Goal: Use online tool/utility: Use online tool/utility

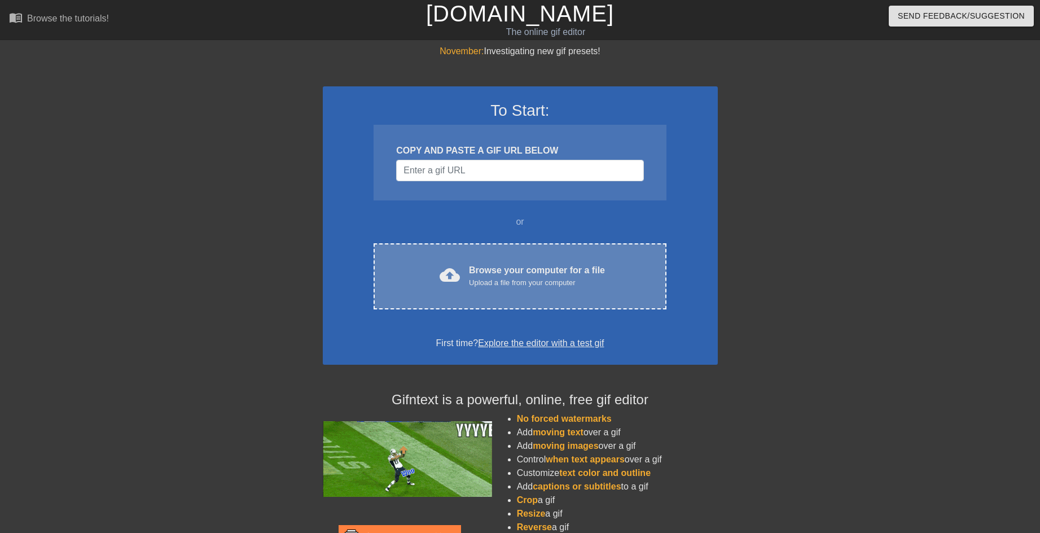
click at [445, 274] on span "cloud_upload" at bounding box center [450, 275] width 20 height 20
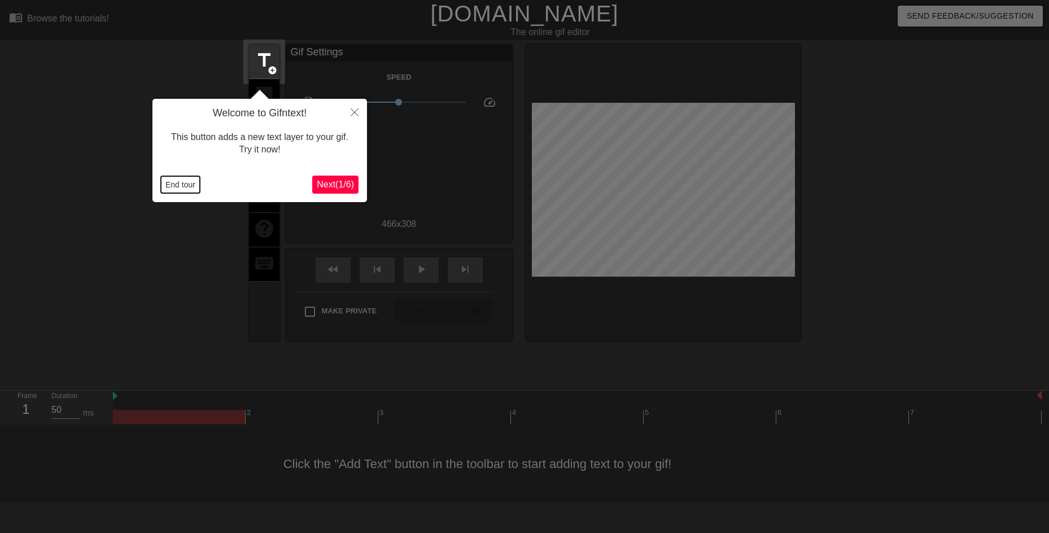
drag, startPoint x: 186, startPoint y: 185, endPoint x: 189, endPoint y: 177, distance: 8.2
click at [186, 185] on button "End tour" at bounding box center [180, 184] width 39 height 17
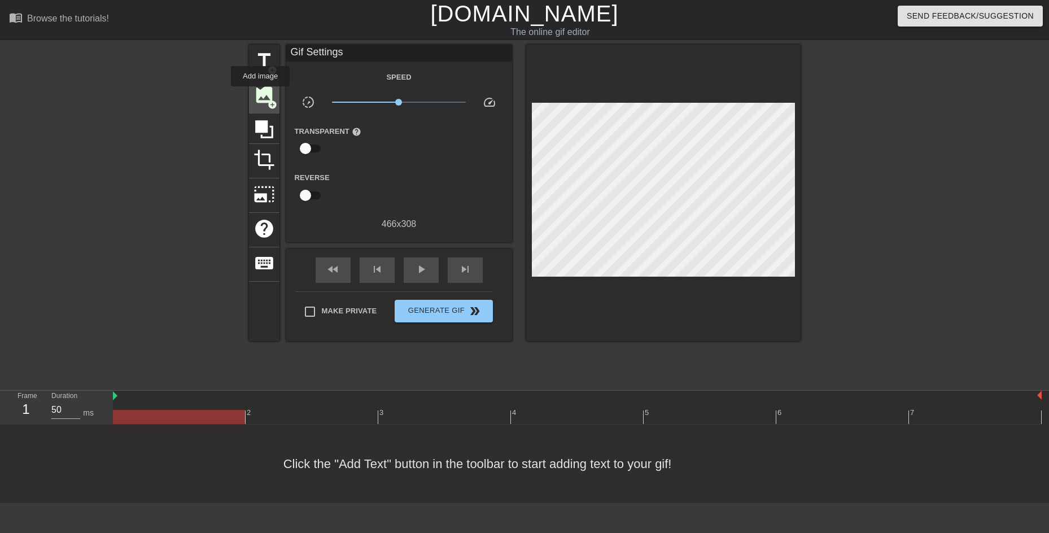
click at [260, 94] on span "image" at bounding box center [263, 94] width 21 height 21
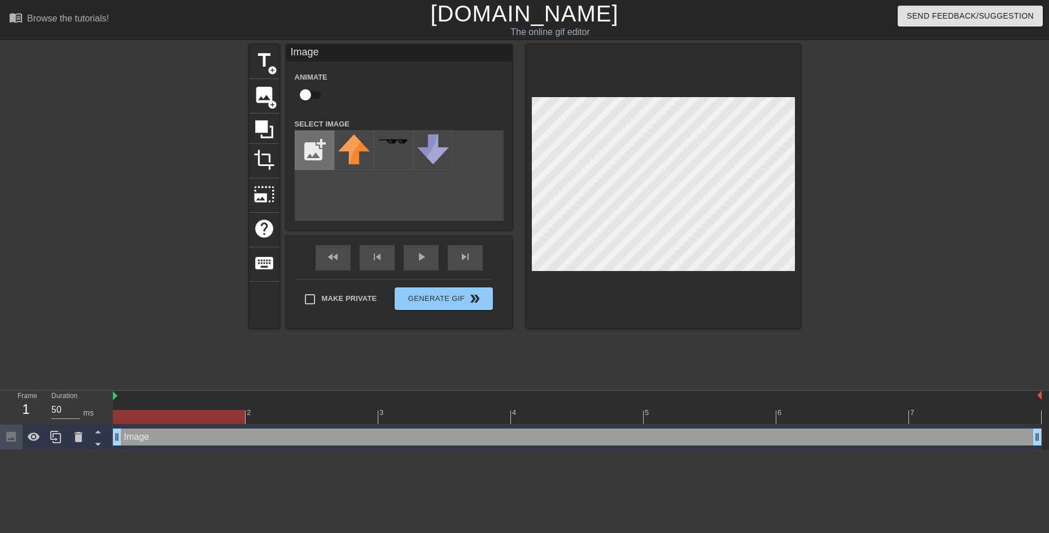
click at [321, 154] on input "file" at bounding box center [314, 150] width 38 height 38
click at [354, 151] on img at bounding box center [354, 149] width 32 height 30
click at [312, 150] on input "file" at bounding box center [314, 150] width 38 height 38
type input "C:\fakepath\image (1) (2).png"
click at [354, 164] on div at bounding box center [354, 150] width 40 height 40
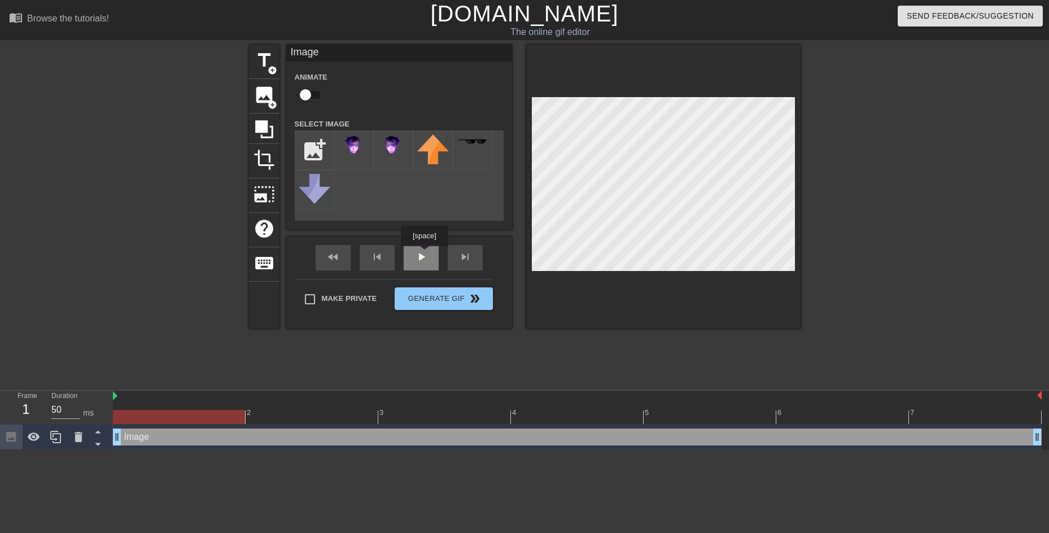
click at [424, 254] on div "fast_rewind skip_previous play_arrow skip_next" at bounding box center [399, 258] width 184 height 42
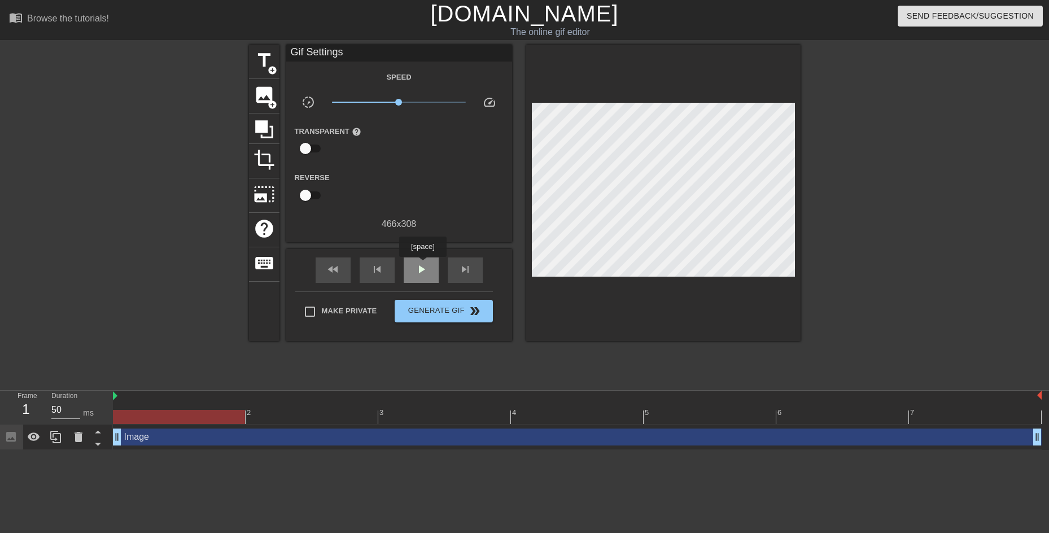
click at [422, 265] on span "play_arrow" at bounding box center [421, 269] width 14 height 14
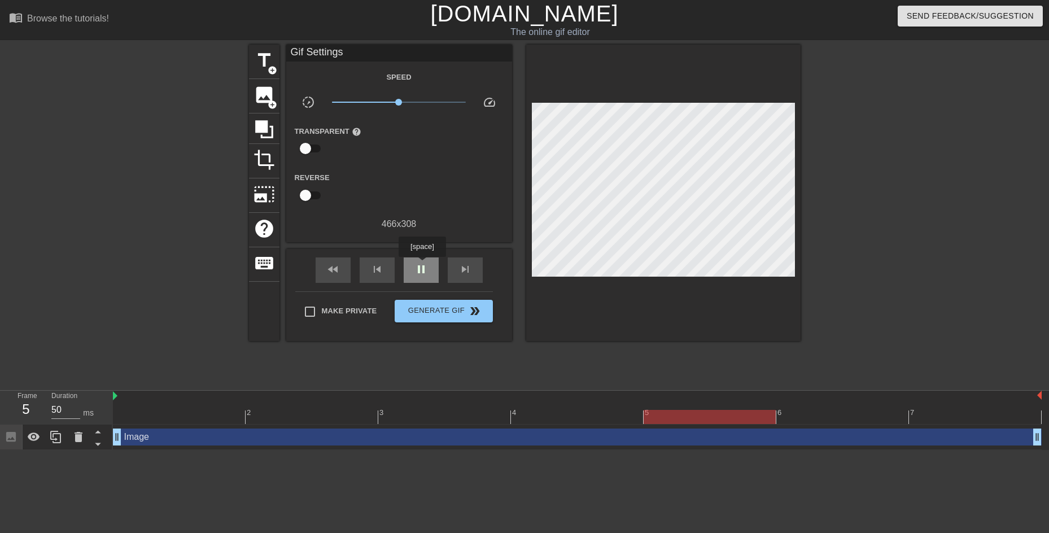
click at [422, 265] on span "pause" at bounding box center [421, 269] width 14 height 14
click at [659, 409] on div "5" at bounding box center [709, 409] width 133 height 14
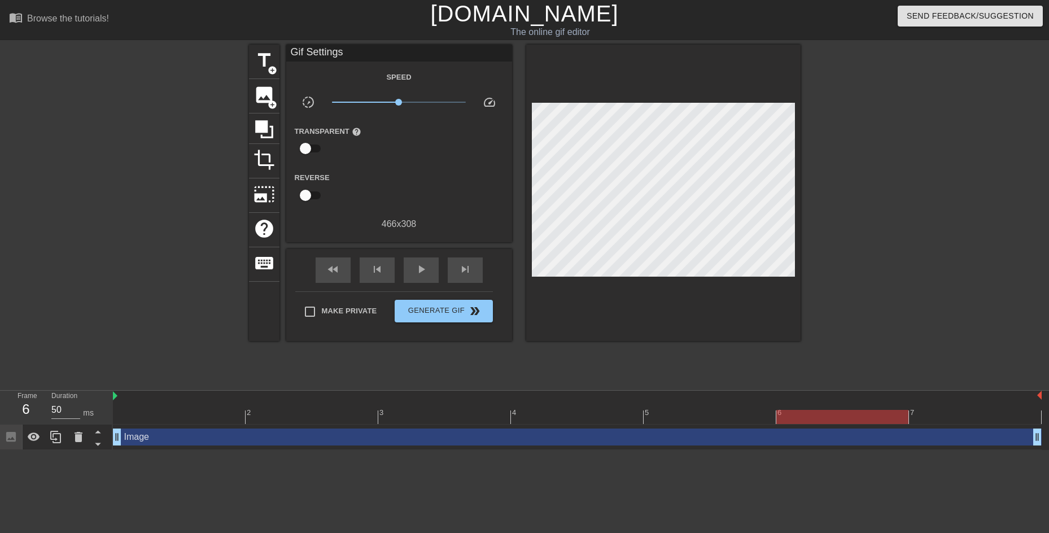
click at [802, 405] on div "6" at bounding box center [842, 409] width 133 height 14
click at [948, 401] on div at bounding box center [577, 396] width 929 height 11
click at [980, 395] on div at bounding box center [577, 396] width 929 height 11
click at [966, 410] on div at bounding box center [577, 417] width 929 height 14
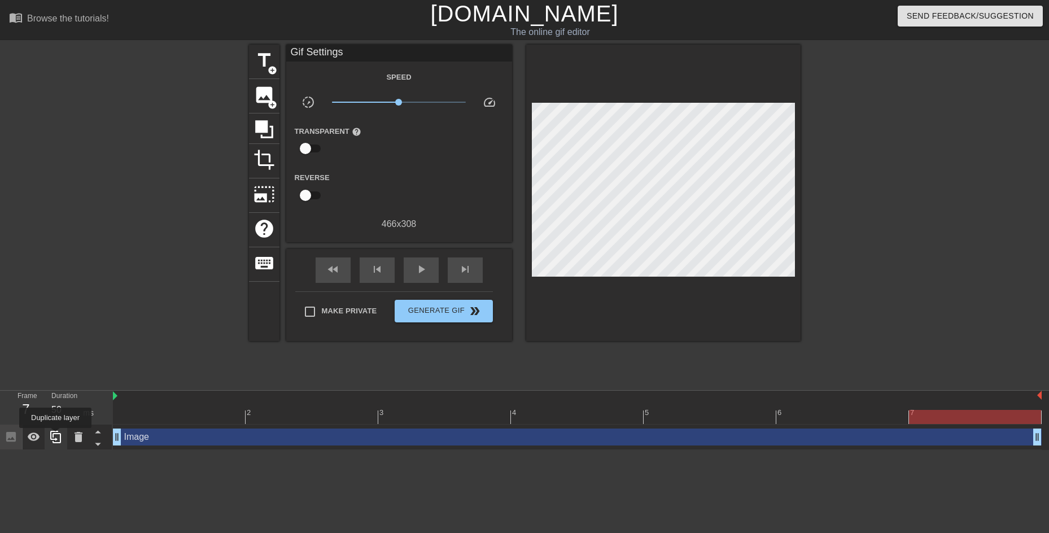
click at [55, 436] on icon at bounding box center [56, 437] width 14 height 14
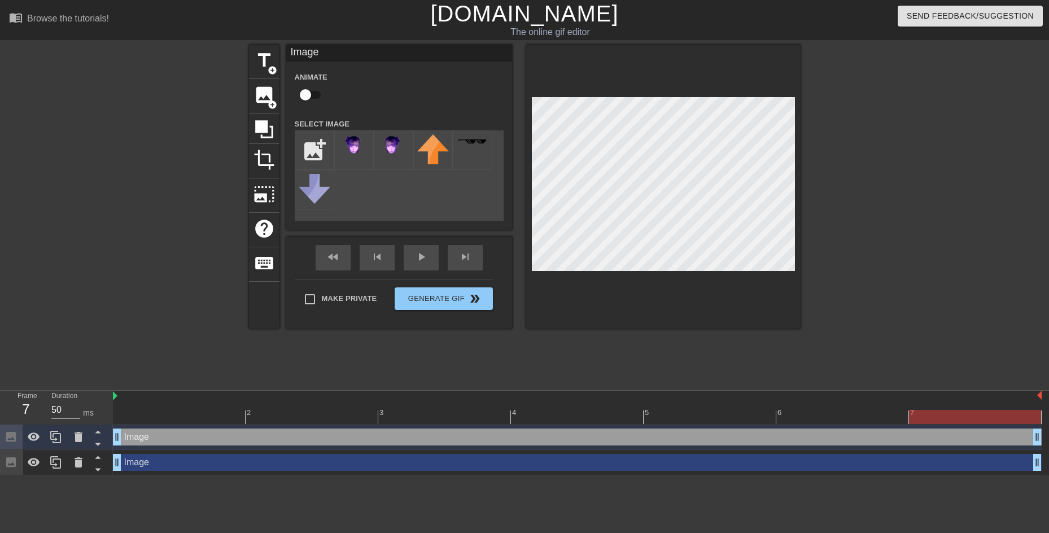
click at [497, 439] on div "Image drag_handle drag_handle" at bounding box center [577, 436] width 929 height 17
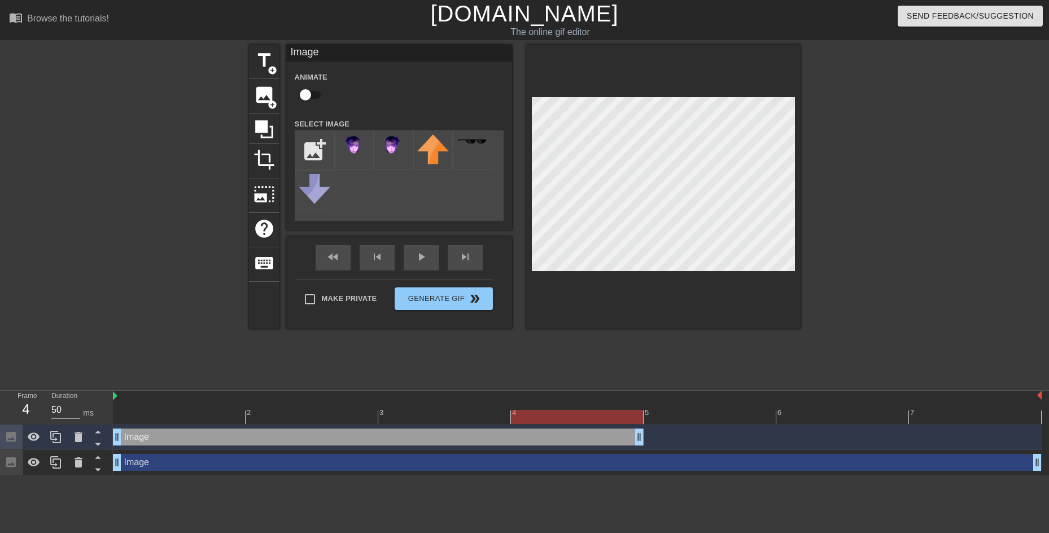
drag, startPoint x: 1036, startPoint y: 437, endPoint x: 688, endPoint y: 432, distance: 347.8
click at [688, 432] on div "Image drag_handle drag_handle" at bounding box center [577, 436] width 929 height 17
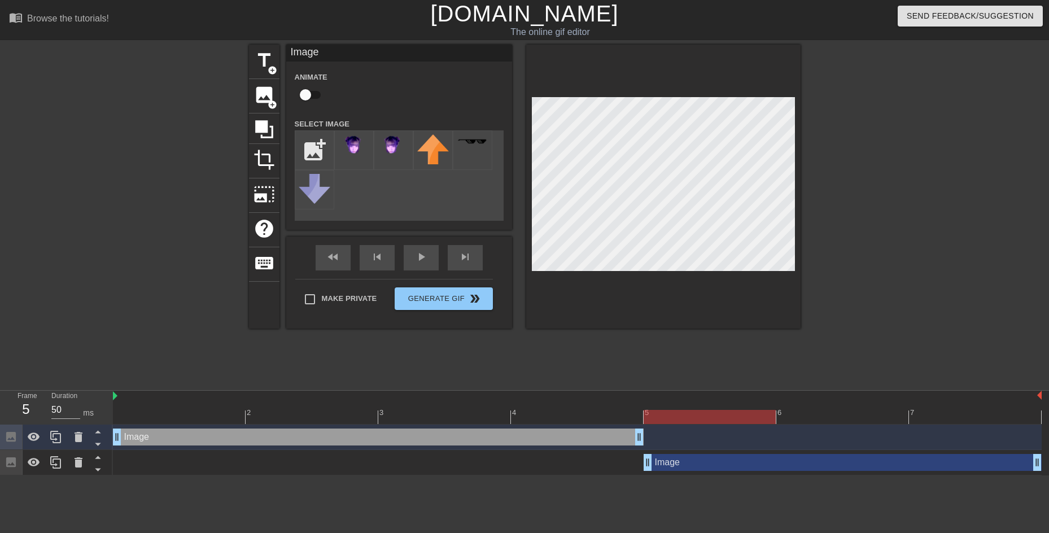
drag, startPoint x: 118, startPoint y: 462, endPoint x: 663, endPoint y: 488, distance: 545.9
click at [663, 475] on html "menu_book Browse the tutorials! [DOMAIN_NAME] The online gif editor Send Feedba…" at bounding box center [524, 237] width 1049 height 475
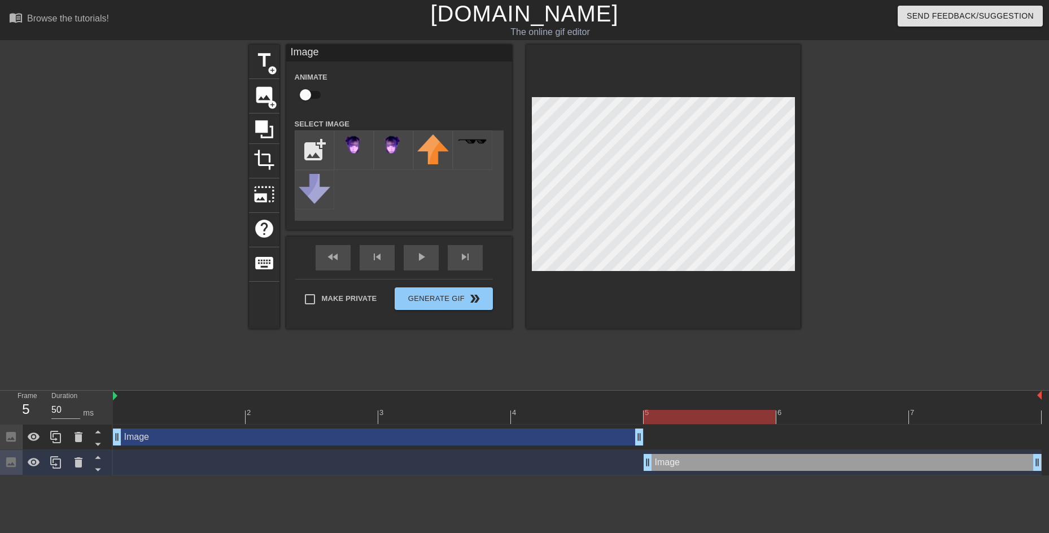
click at [680, 467] on div "Image drag_handle drag_handle" at bounding box center [842, 462] width 398 height 17
click at [422, 256] on div "fast_rewind skip_previous play_arrow skip_next" at bounding box center [399, 258] width 184 height 42
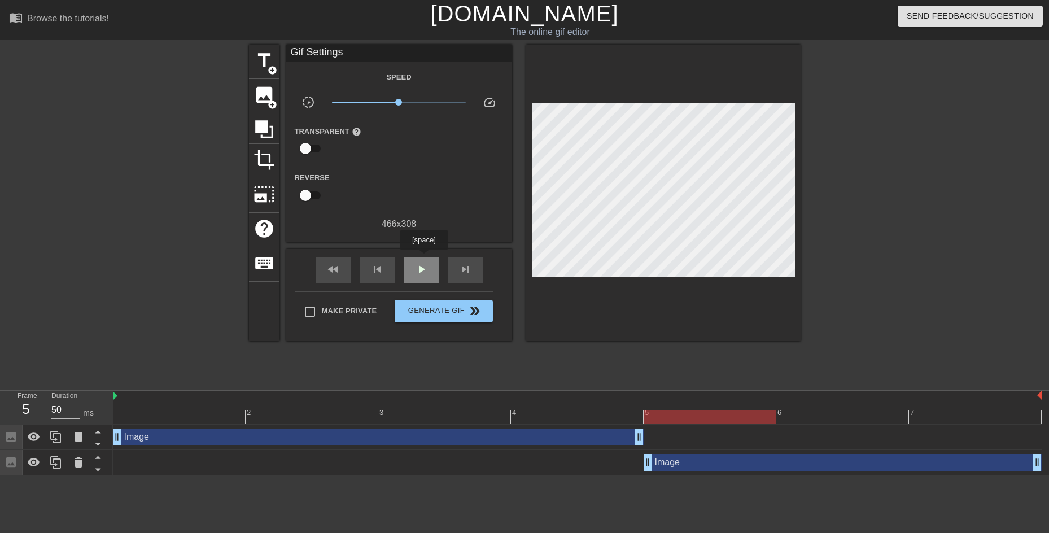
click at [423, 258] on div "play_arrow" at bounding box center [421, 269] width 35 height 25
click at [435, 302] on button "Generate Gif double_arrow" at bounding box center [444, 311] width 98 height 23
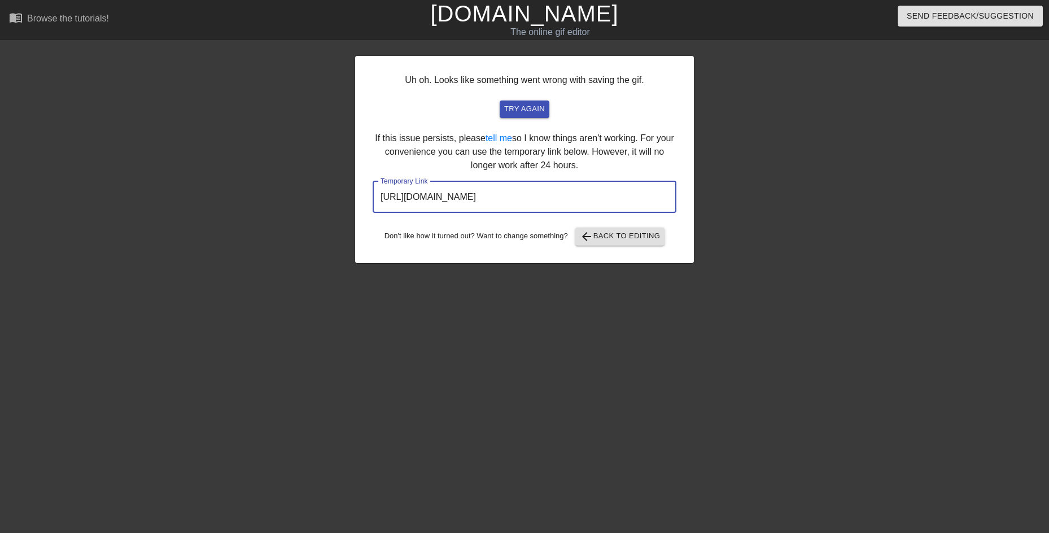
drag, startPoint x: 617, startPoint y: 199, endPoint x: 185, endPoint y: 153, distance: 434.8
click at [185, 153] on div "Uh oh. Looks like something went wrong with saving the gif. try again If this i…" at bounding box center [524, 214] width 1049 height 339
